Goal: Task Accomplishment & Management: Use online tool/utility

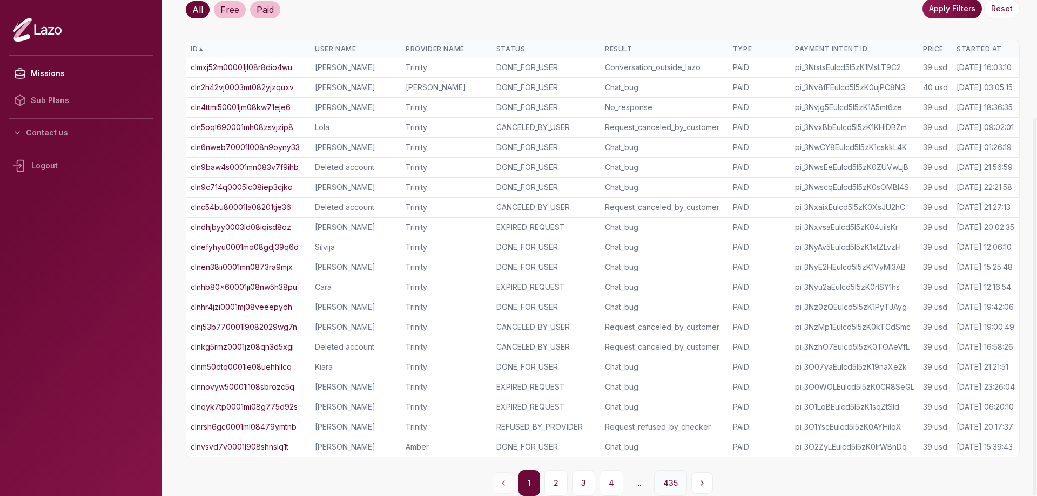
click at [673, 485] on button "435" at bounding box center [670, 483] width 33 height 26
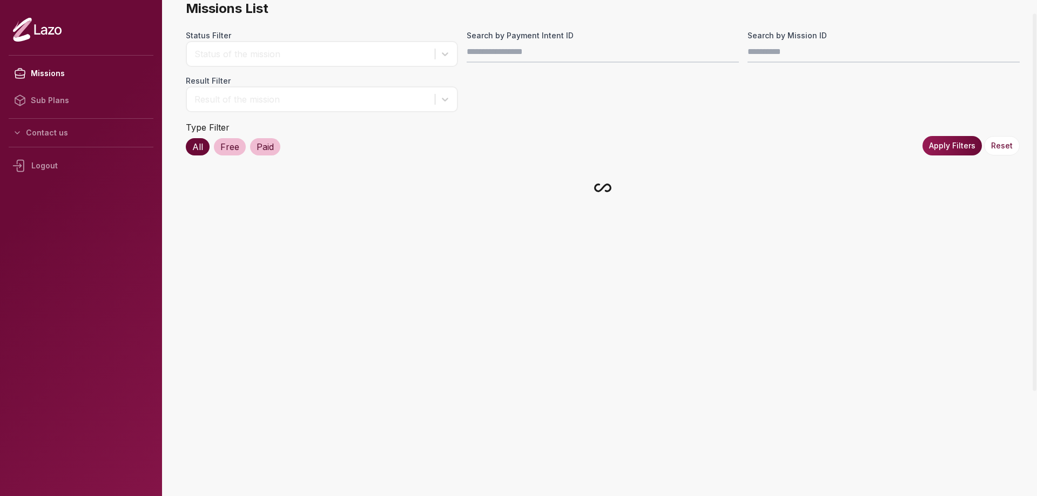
scroll to position [35, 0]
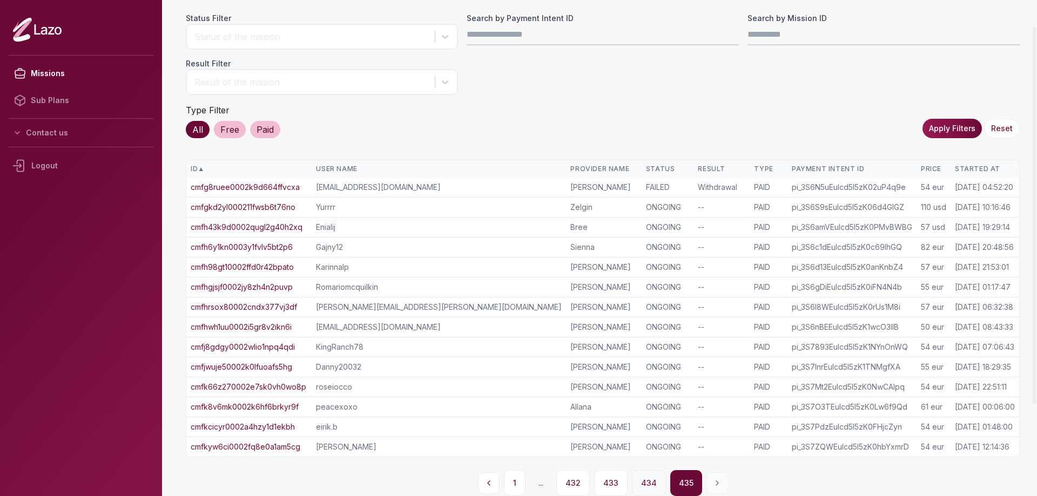
click at [645, 487] on button "434" at bounding box center [649, 483] width 34 height 26
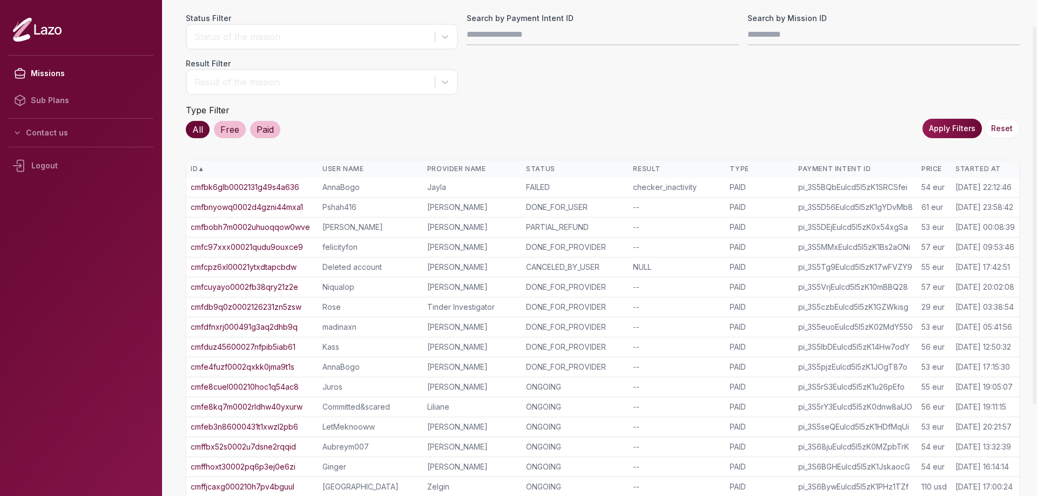
click at [127, 293] on nav "Missions Sub Plans Contact us Logout" at bounding box center [81, 247] width 145 height 392
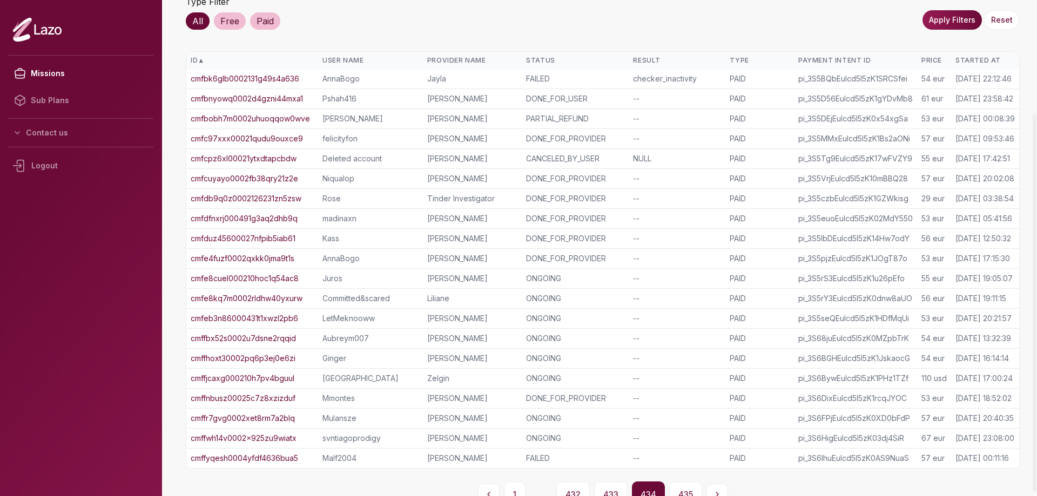
scroll to position [154, 0]
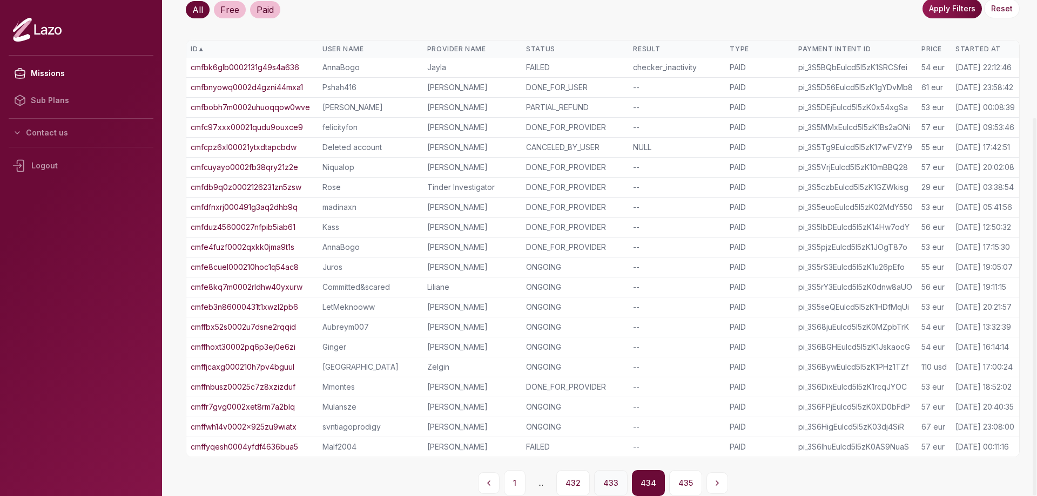
click at [616, 484] on button "433" at bounding box center [610, 483] width 33 height 26
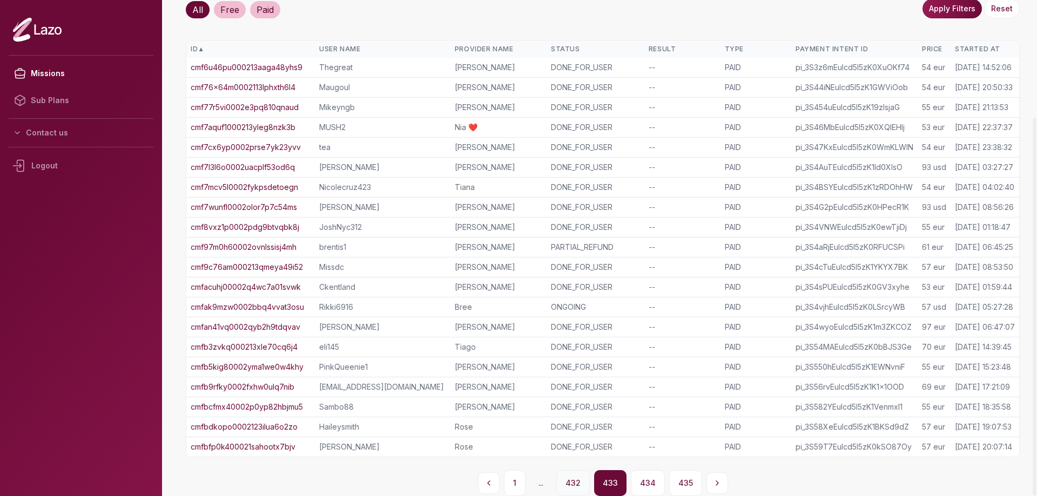
click at [579, 480] on button "432" at bounding box center [572, 483] width 33 height 26
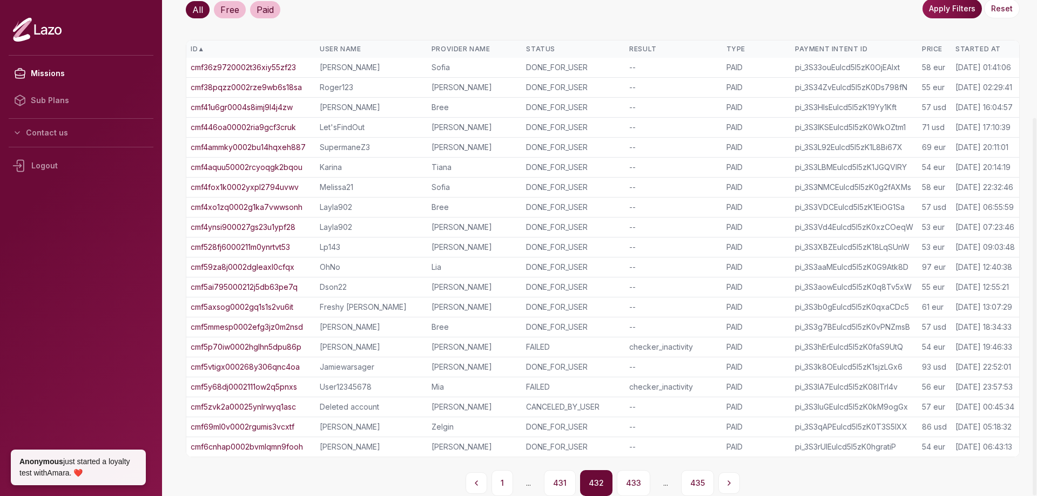
click at [289, 347] on link "cmf5p70iw0002hglhn5dpu86p" at bounding box center [246, 347] width 111 height 11
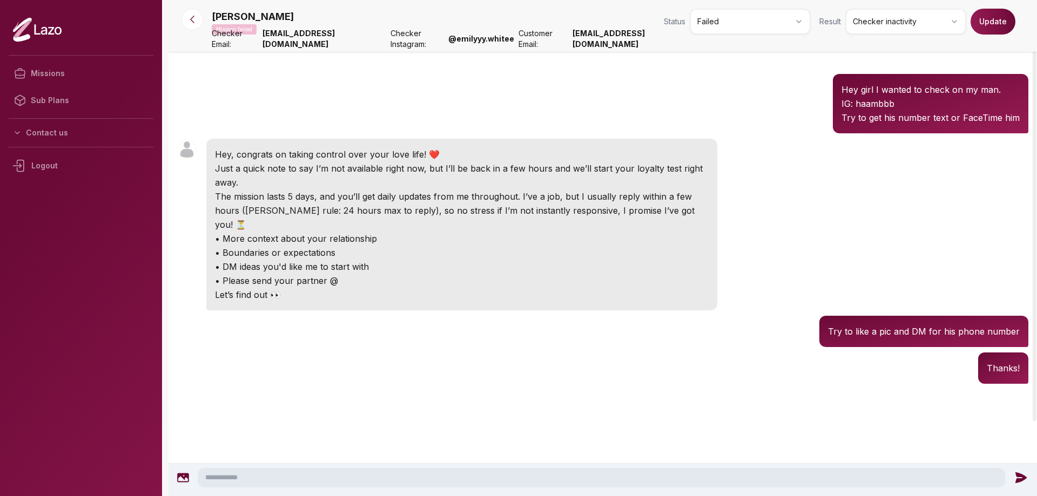
scroll to position [112, 0]
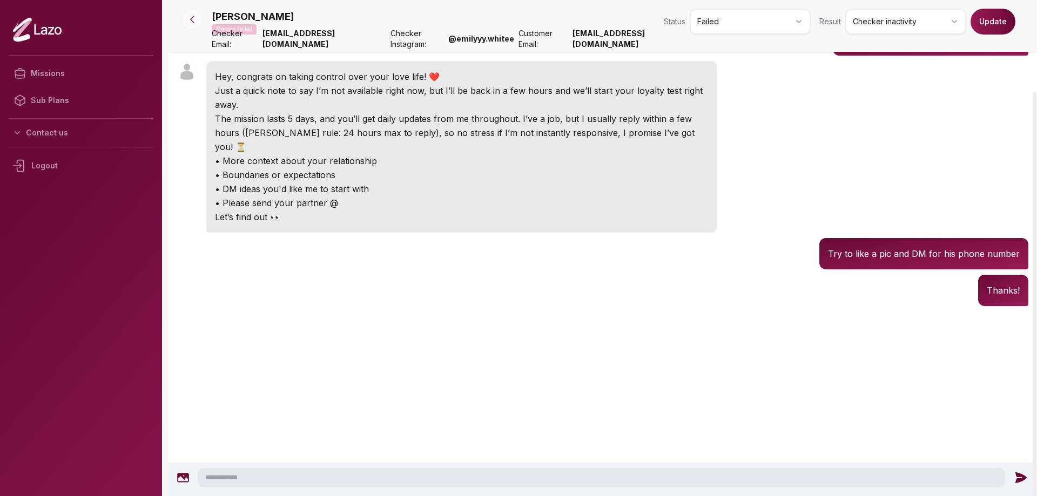
click at [193, 23] on icon at bounding box center [192, 19] width 11 height 11
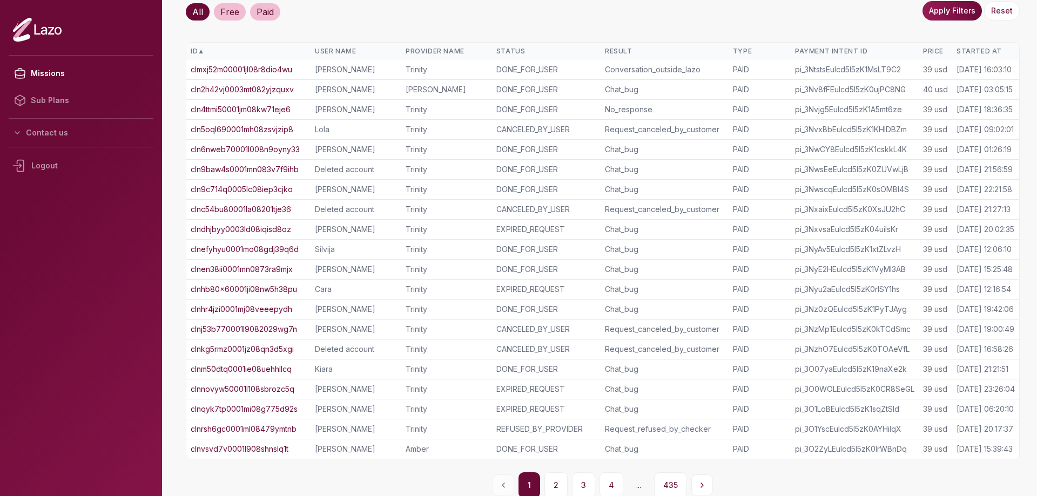
scroll to position [154, 0]
